Goal: Task Accomplishment & Management: Manage account settings

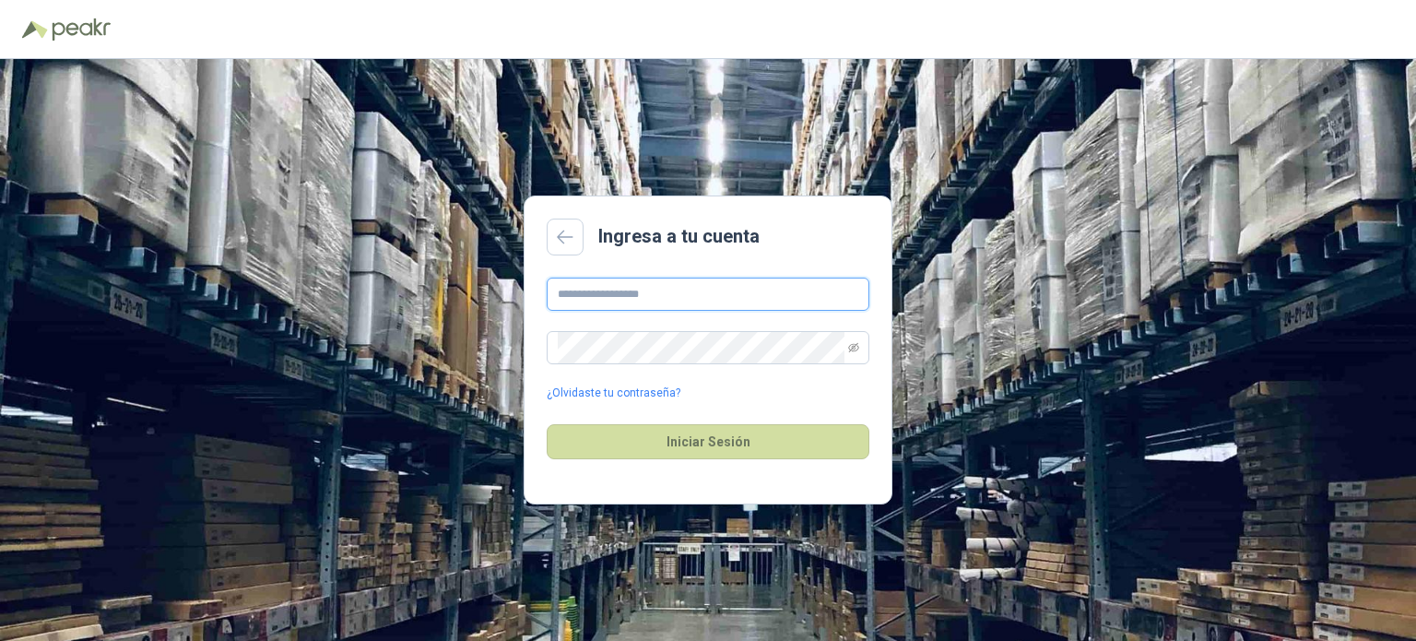
click at [702, 301] on input "text" at bounding box center [708, 293] width 323 height 33
click at [714, 91] on div "Ingresa a tu cuenta ¿Olvidaste tu contraseña? Iniciar Sesión" at bounding box center [708, 350] width 1416 height 582
